Goal: Find specific page/section: Find specific page/section

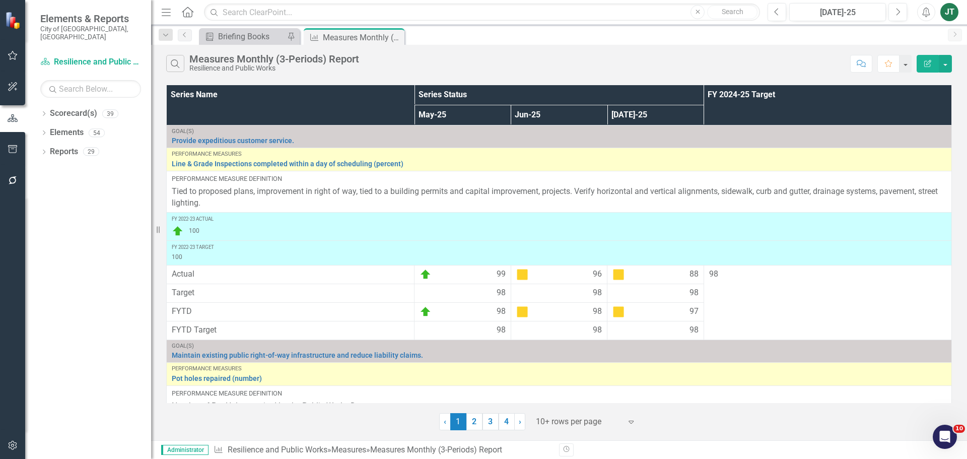
click at [557, 421] on div at bounding box center [579, 422] width 86 height 14
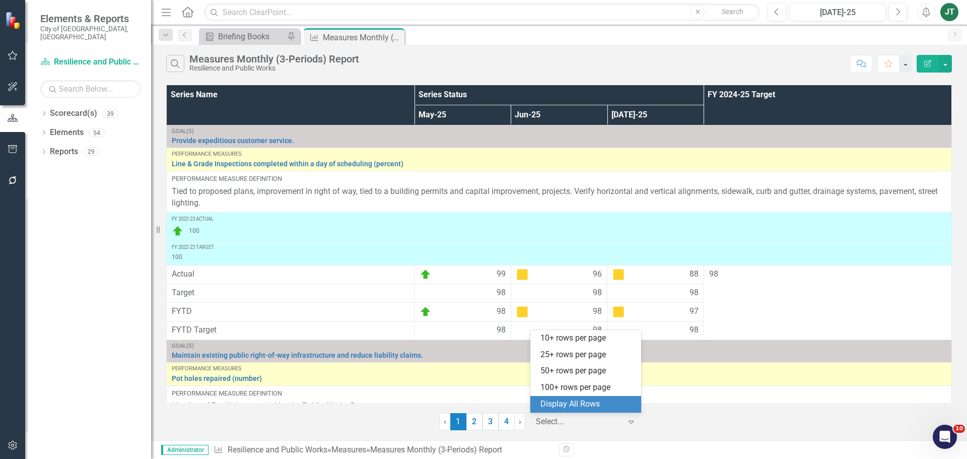
click at [570, 402] on div "Display All Rows" at bounding box center [587, 404] width 95 height 12
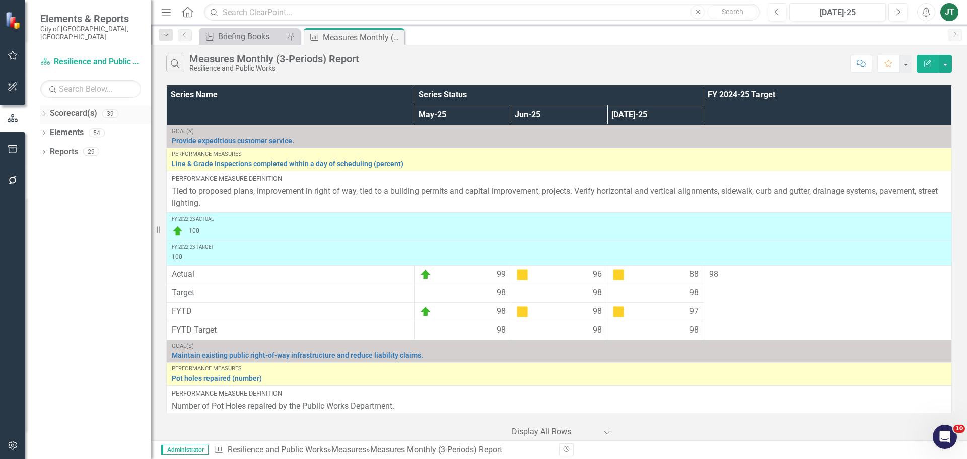
click at [45, 111] on div "Dropdown" at bounding box center [43, 115] width 7 height 9
click at [50, 149] on icon at bounding box center [49, 151] width 3 height 5
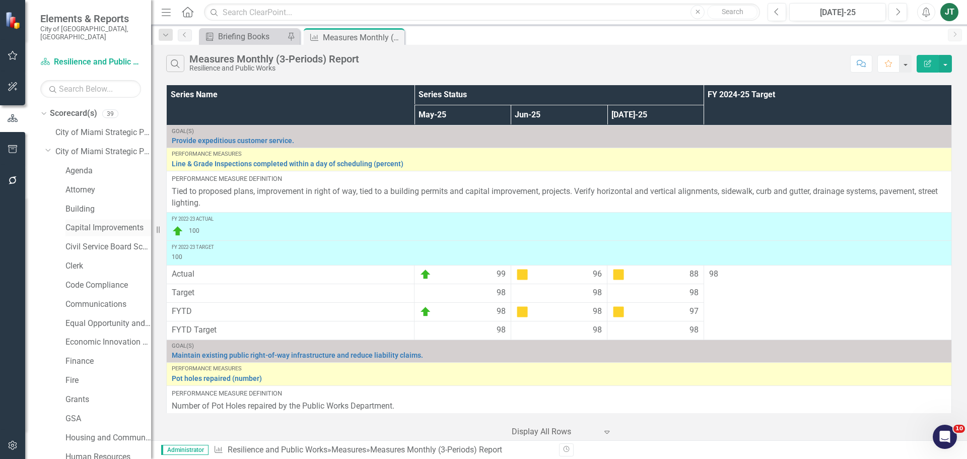
click at [80, 222] on link "Capital Improvements" at bounding box center [108, 228] width 86 height 12
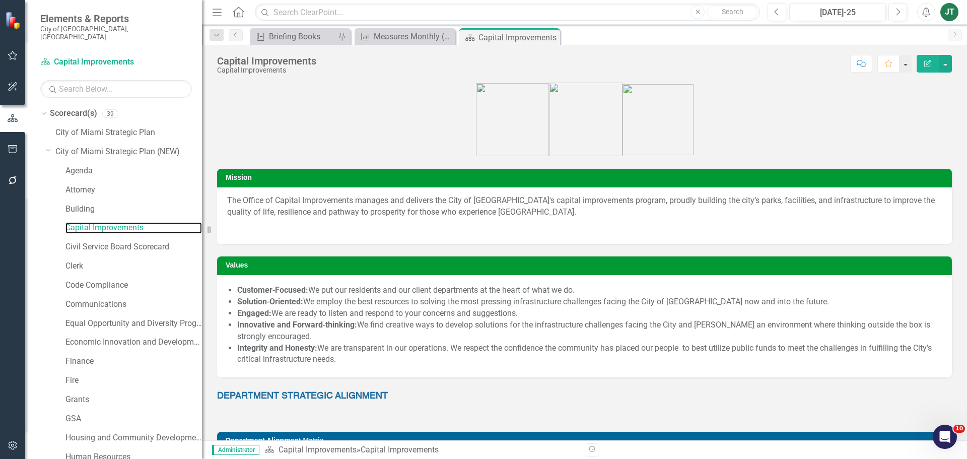
drag, startPoint x: 153, startPoint y: 305, endPoint x: 202, endPoint y: 309, distance: 49.0
click at [202, 309] on div "Resize" at bounding box center [206, 229] width 8 height 459
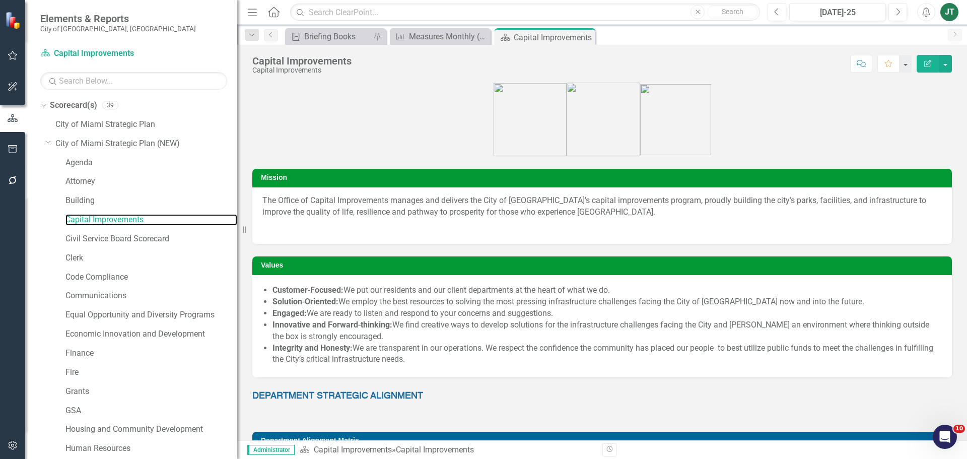
drag, startPoint x: 202, startPoint y: 301, endPoint x: 261, endPoint y: 349, distance: 76.1
click at [238, 307] on div "Resize" at bounding box center [241, 229] width 8 height 459
drag, startPoint x: 48, startPoint y: 142, endPoint x: 108, endPoint y: 161, distance: 62.7
click at [48, 142] on icon "Dropdown" at bounding box center [48, 142] width 6 height 8
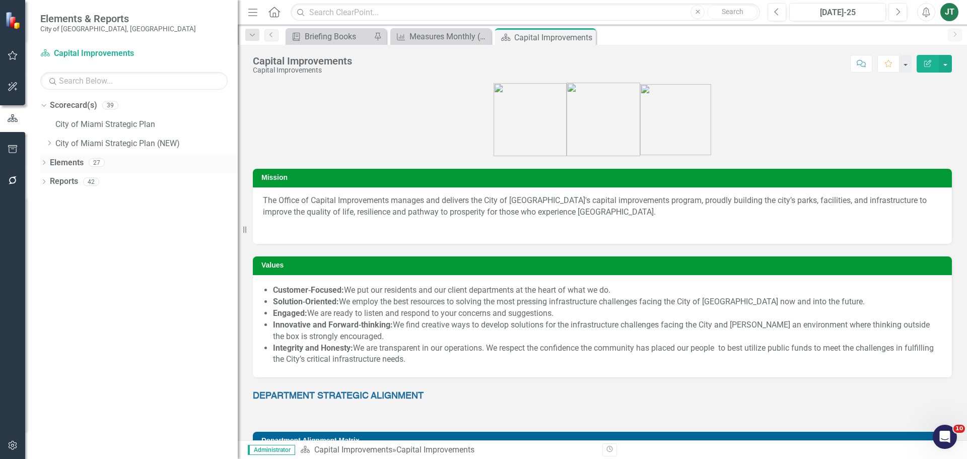
click at [65, 162] on link "Elements" at bounding box center [67, 163] width 34 height 12
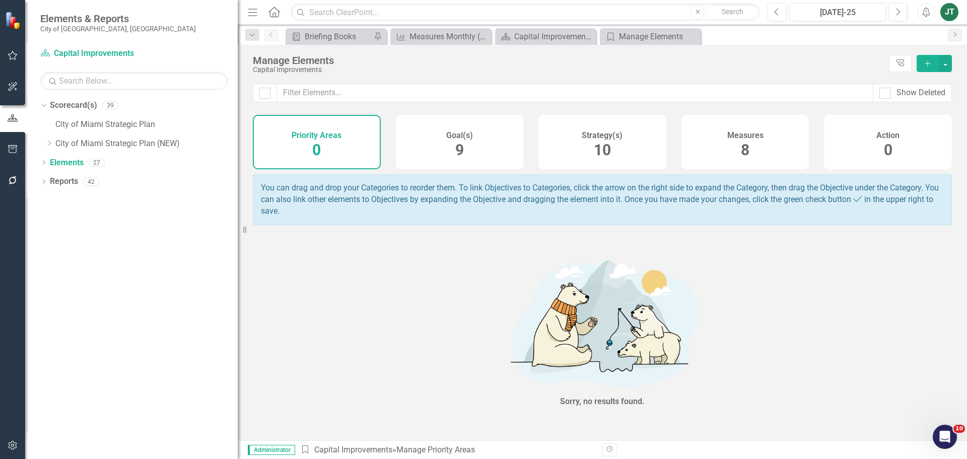
click at [620, 153] on div "Strategy(s) 10" at bounding box center [602, 142] width 128 height 54
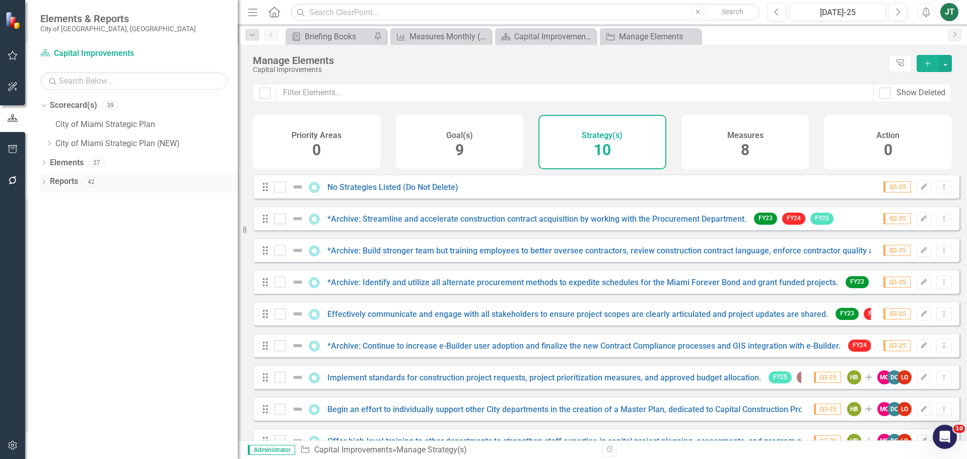
click at [56, 182] on link "Reports" at bounding box center [64, 182] width 28 height 12
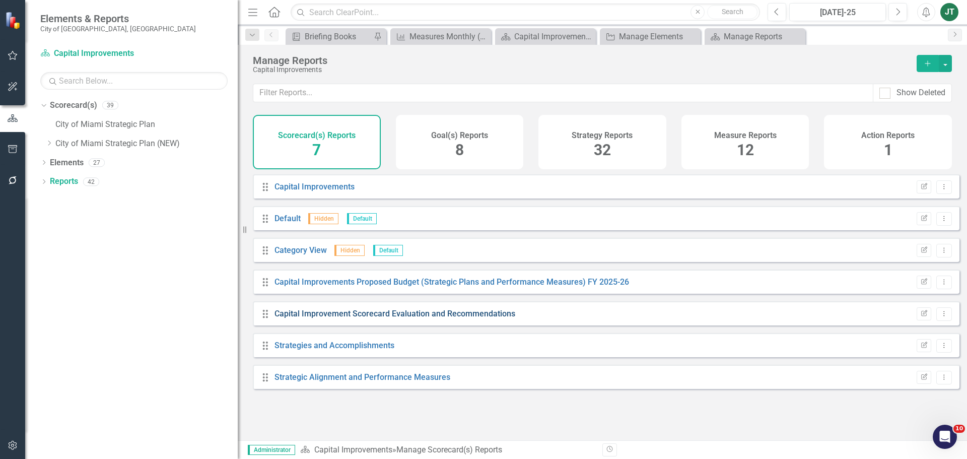
click at [435, 318] on link "Capital Improvement Scorecard Evaluation and Recommendations" at bounding box center [394, 314] width 241 height 10
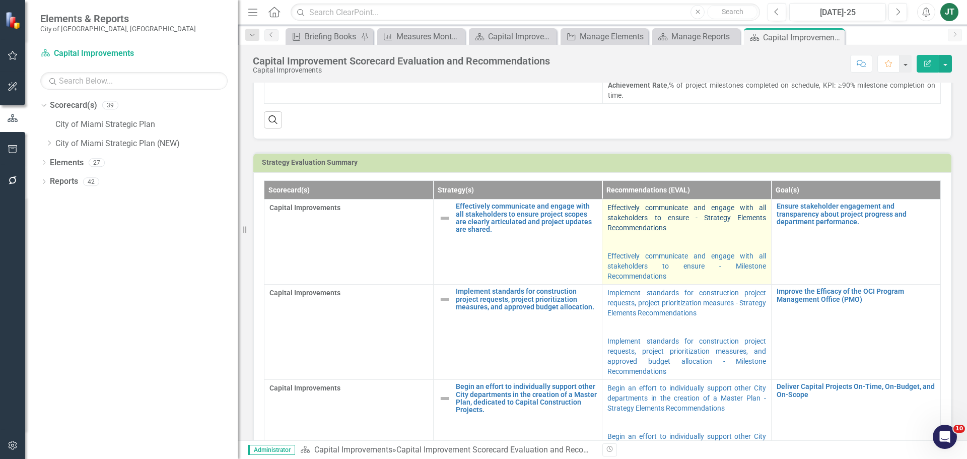
click at [678, 209] on link "Effectively communicate and engage with all stakeholders to ensure - Strategy E…" at bounding box center [686, 217] width 159 height 28
